Goal: Go to known website: Access a specific website the user already knows

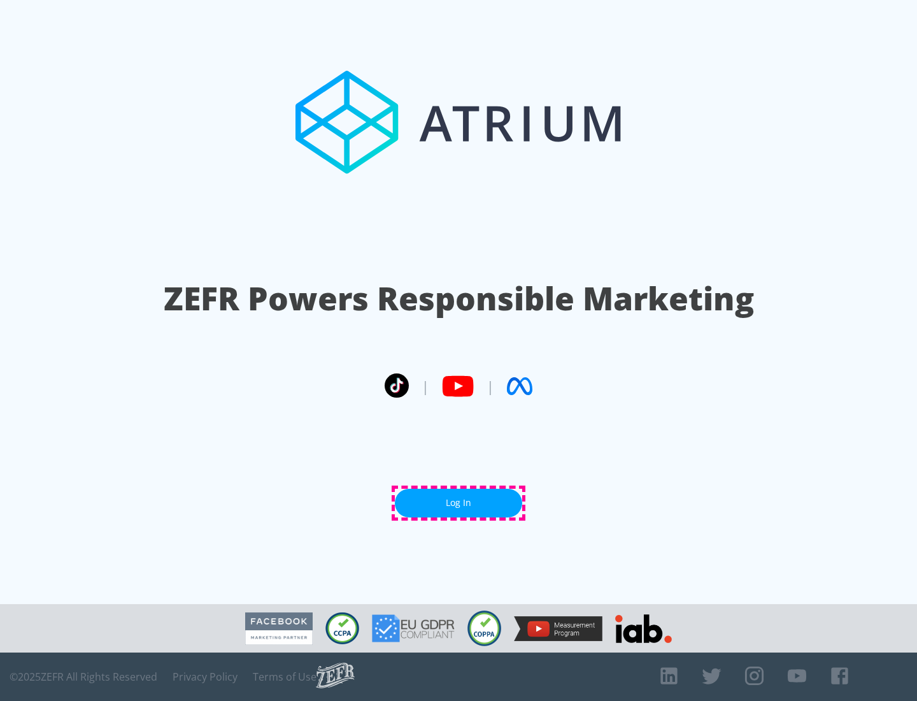
click at [459, 503] on link "Log In" at bounding box center [458, 503] width 127 height 29
